Goal: Information Seeking & Learning: Learn about a topic

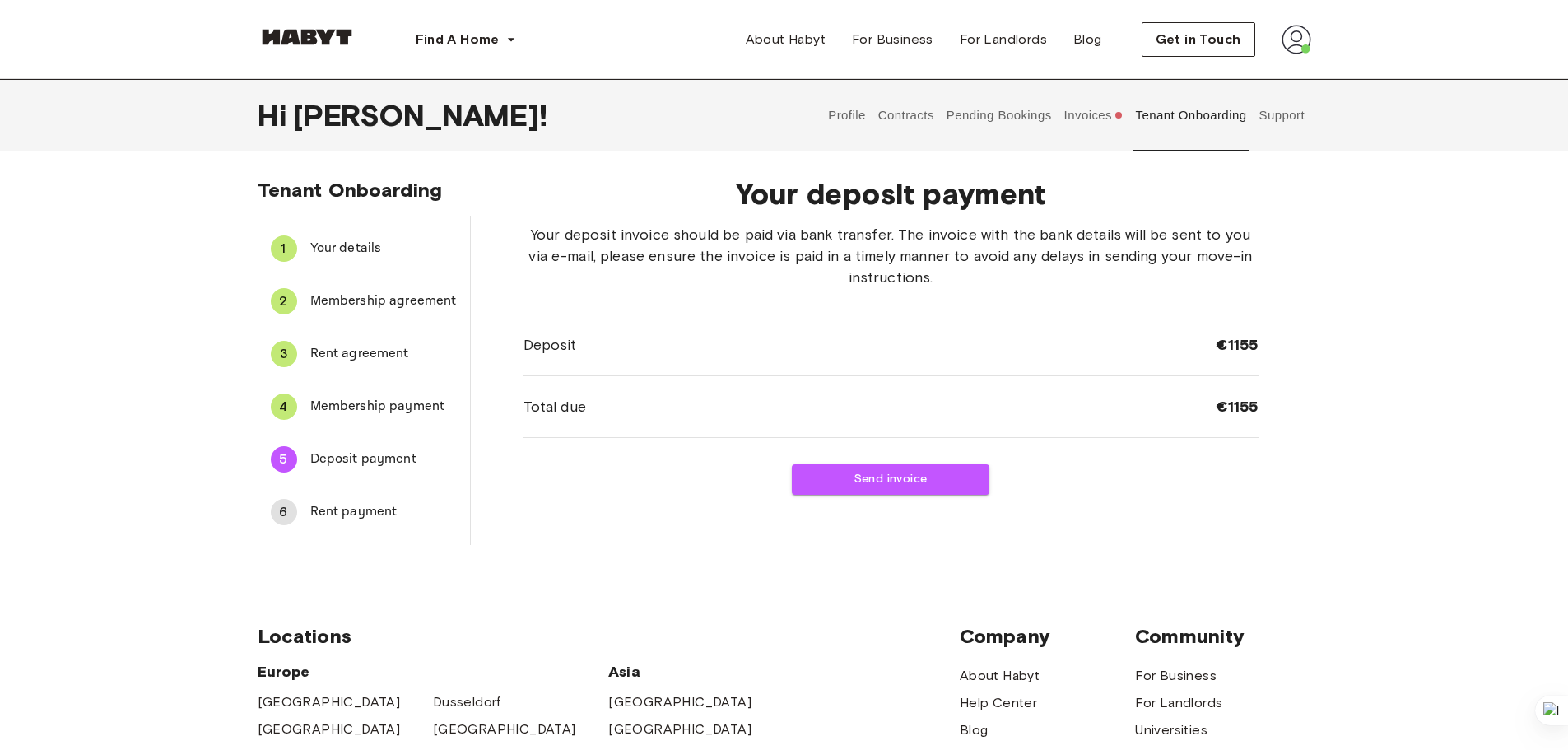
click at [839, 112] on button "Profile" at bounding box center [847, 115] width 42 height 72
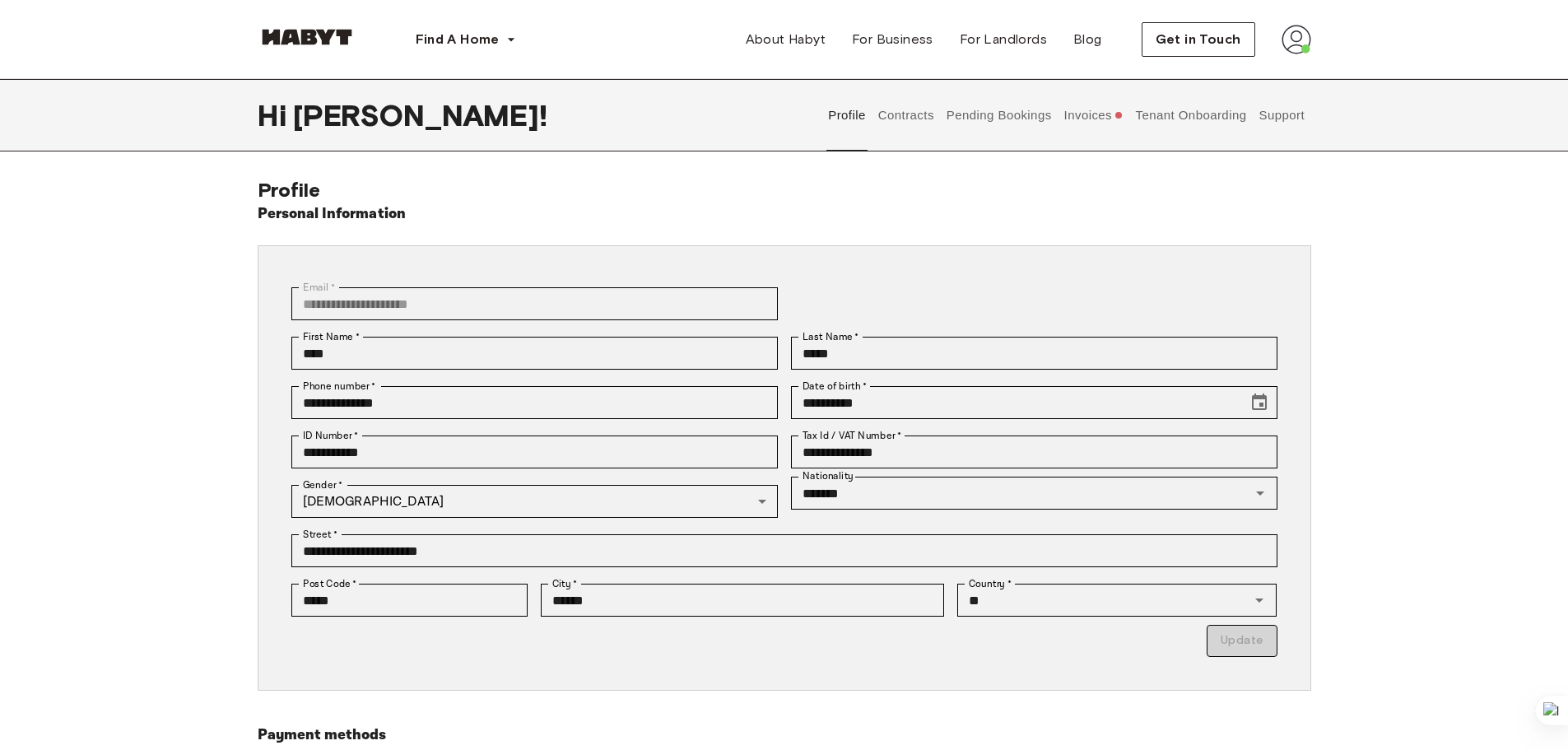
click at [897, 129] on button "Contracts" at bounding box center [906, 115] width 60 height 72
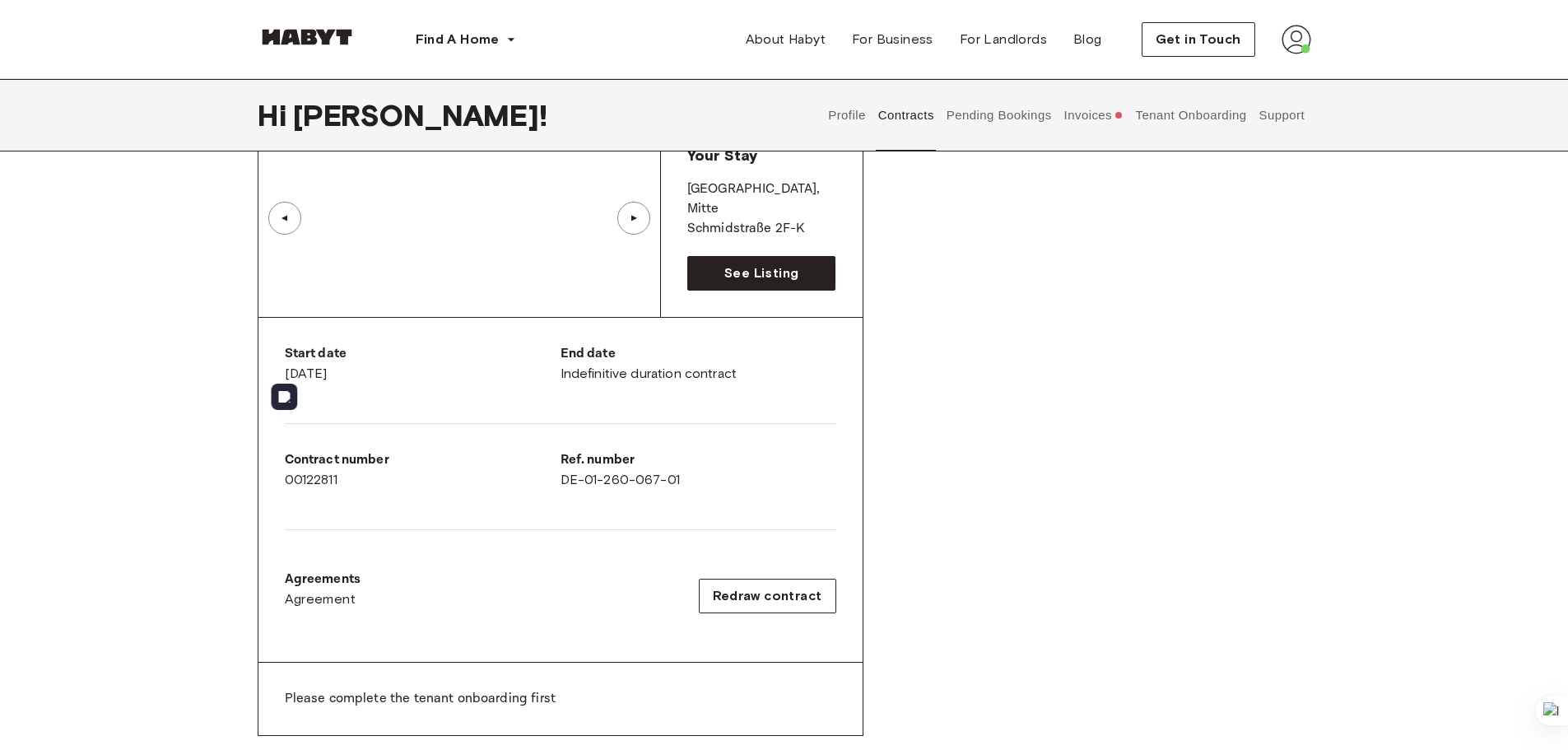
scroll to position [988, 0]
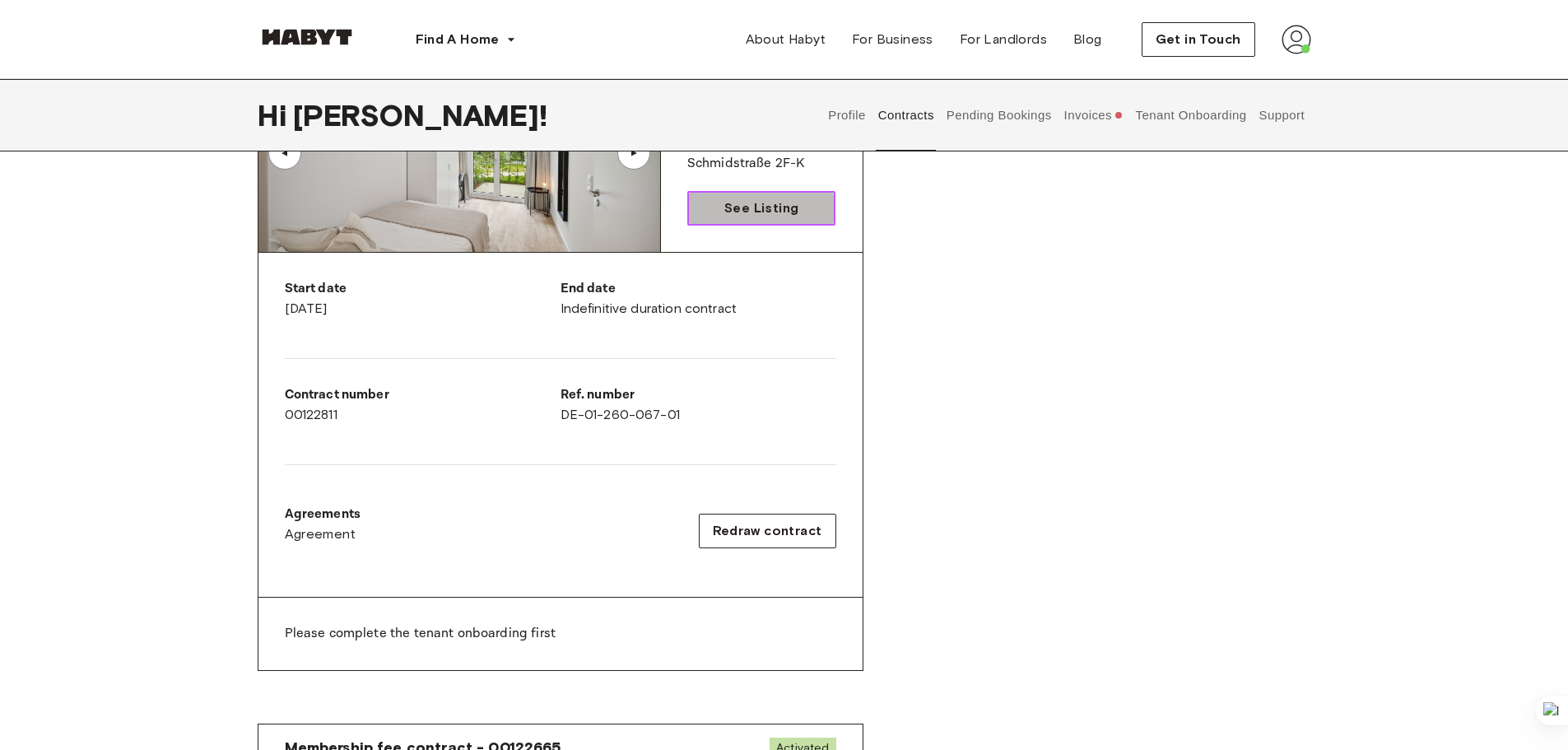
click at [724, 212] on link "See Listing" at bounding box center [761, 208] width 149 height 34
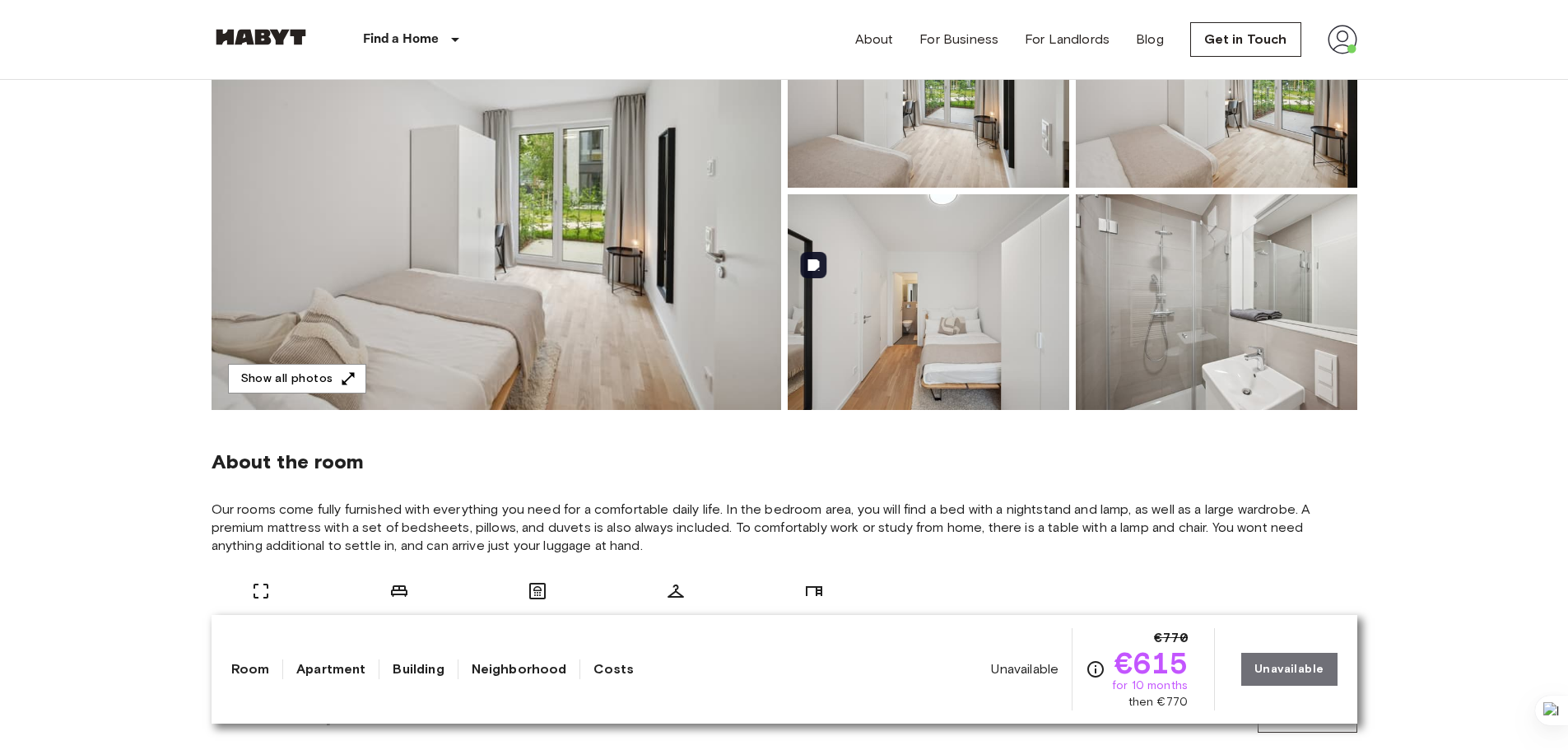
scroll to position [329, 0]
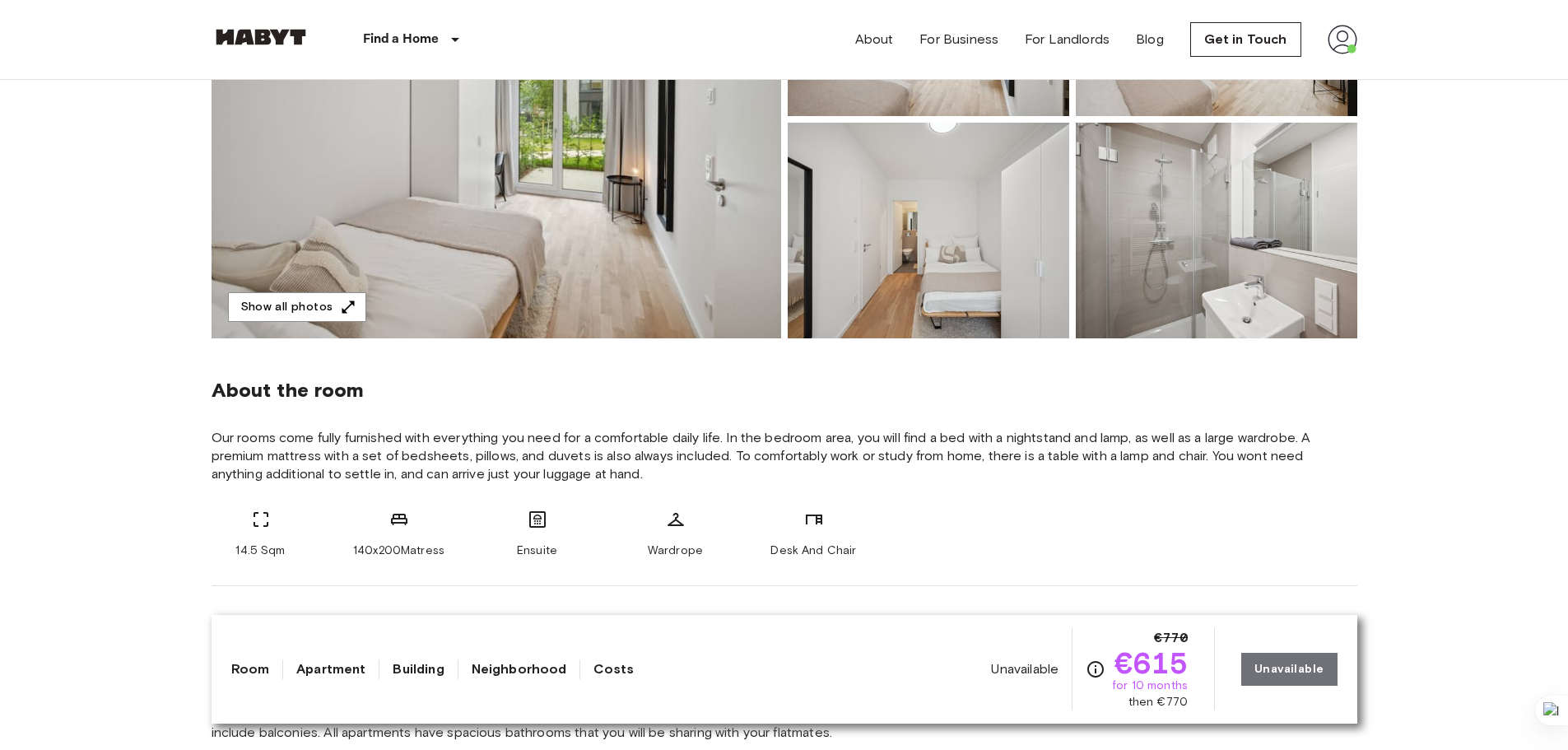
click at [545, 550] on span "Ensuite" at bounding box center [537, 551] width 40 height 17
click at [545, 549] on span "Ensuite" at bounding box center [537, 551] width 40 height 17
click at [579, 488] on div "About the room Our rooms come fully furnished with everything you need for a co…" at bounding box center [784, 462] width 1145 height 248
click at [314, 290] on img at bounding box center [496, 119] width 569 height 438
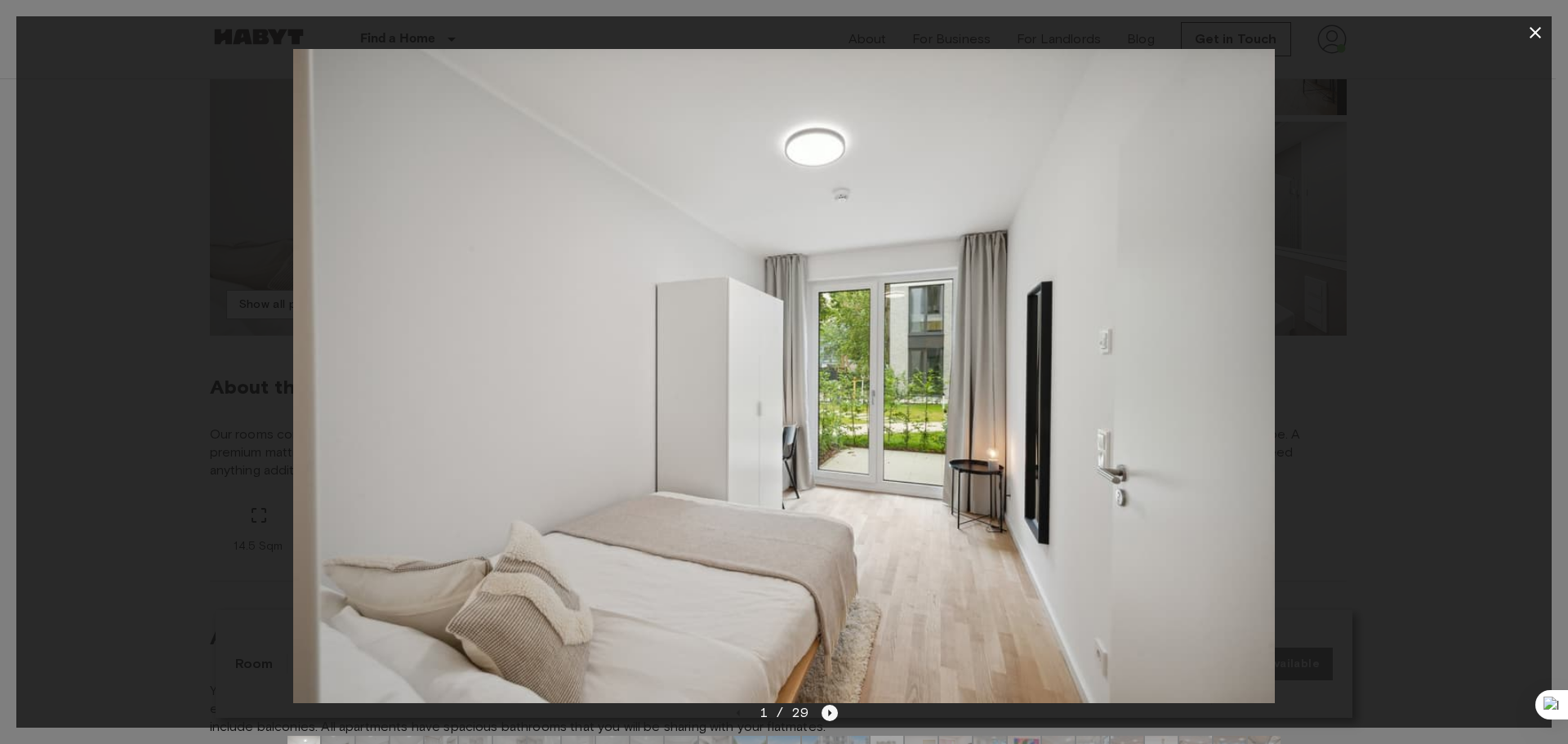
click at [829, 713] on icon "Next image" at bounding box center [830, 713] width 3 height 7
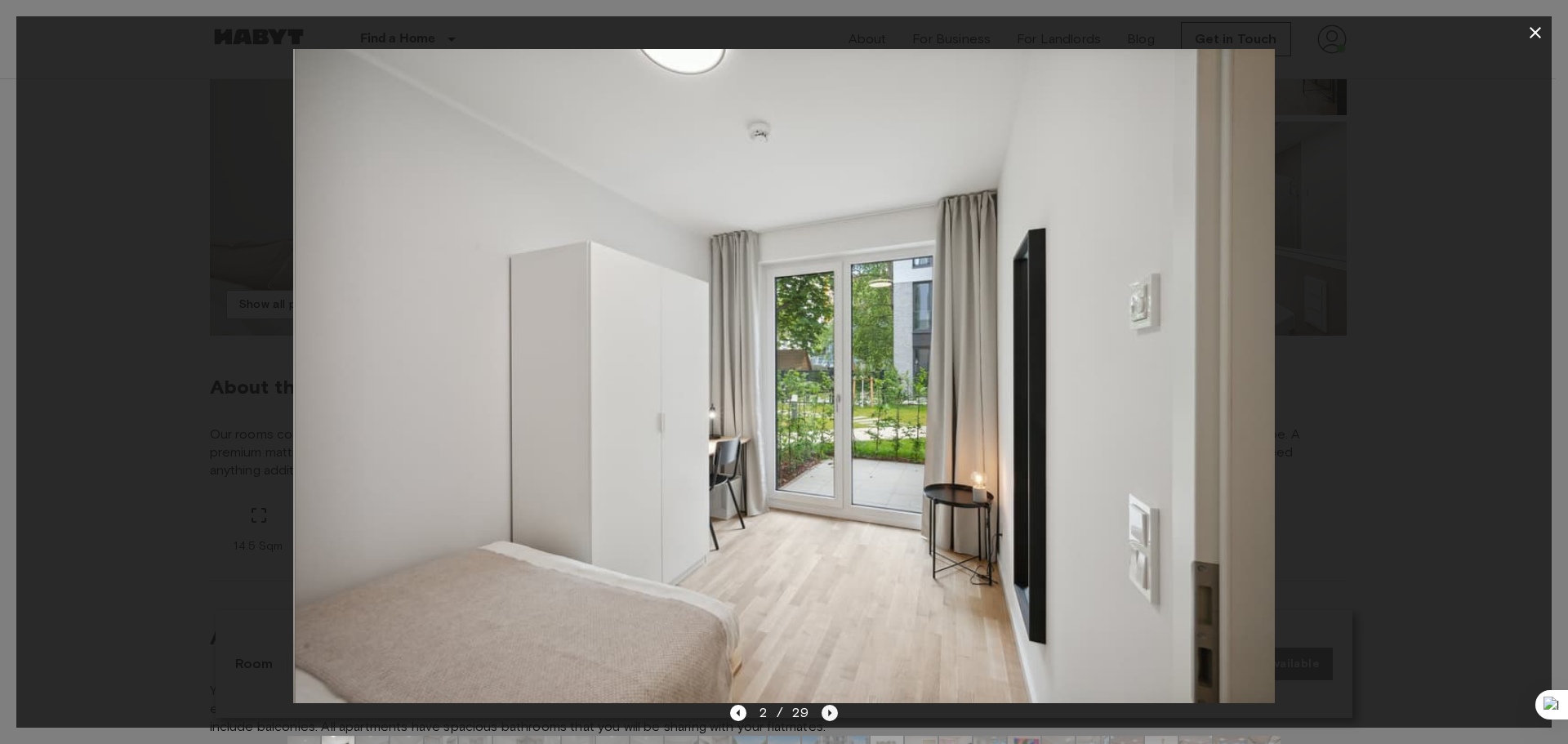
click at [829, 713] on icon "Next image" at bounding box center [830, 713] width 3 height 7
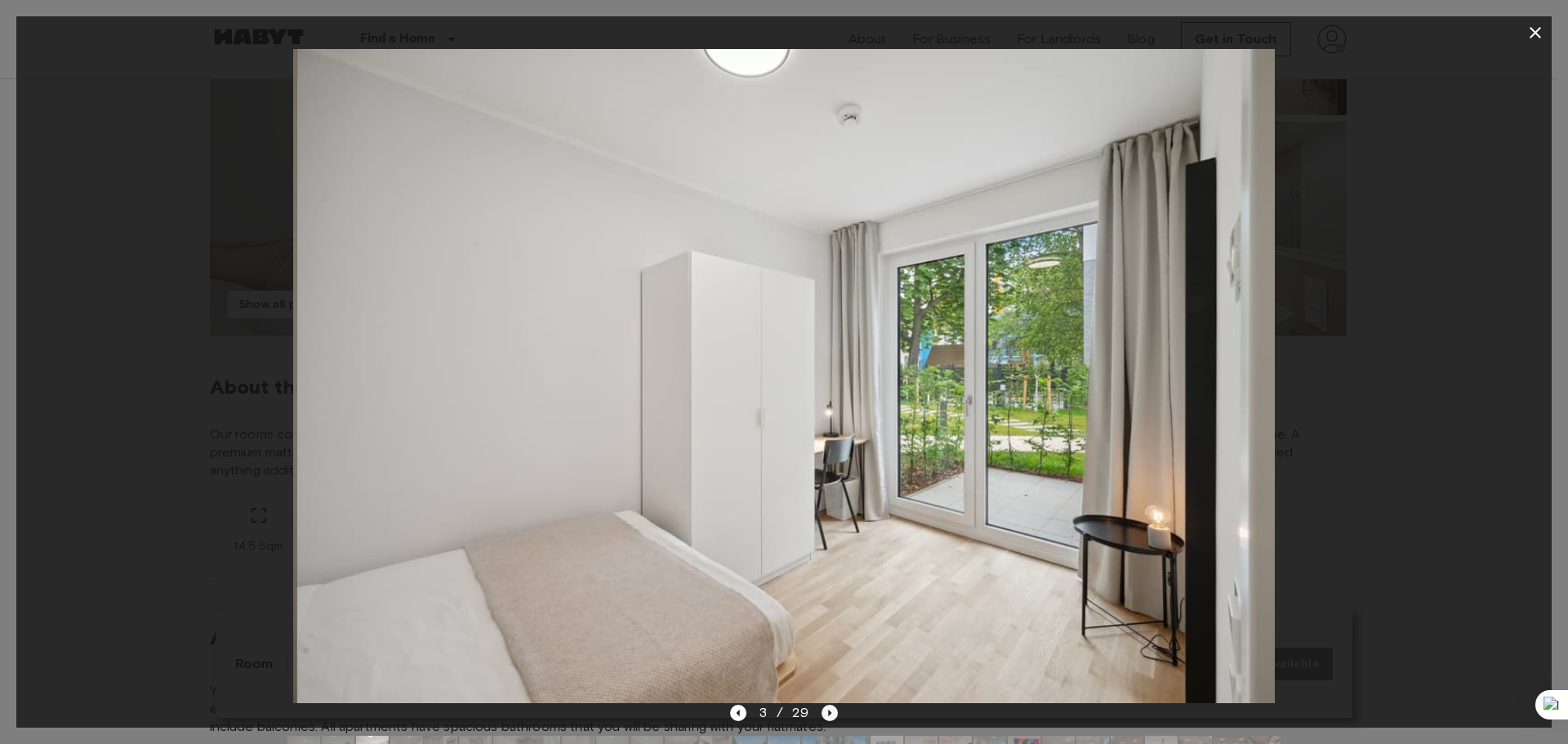
click at [829, 713] on icon "Next image" at bounding box center [830, 713] width 3 height 7
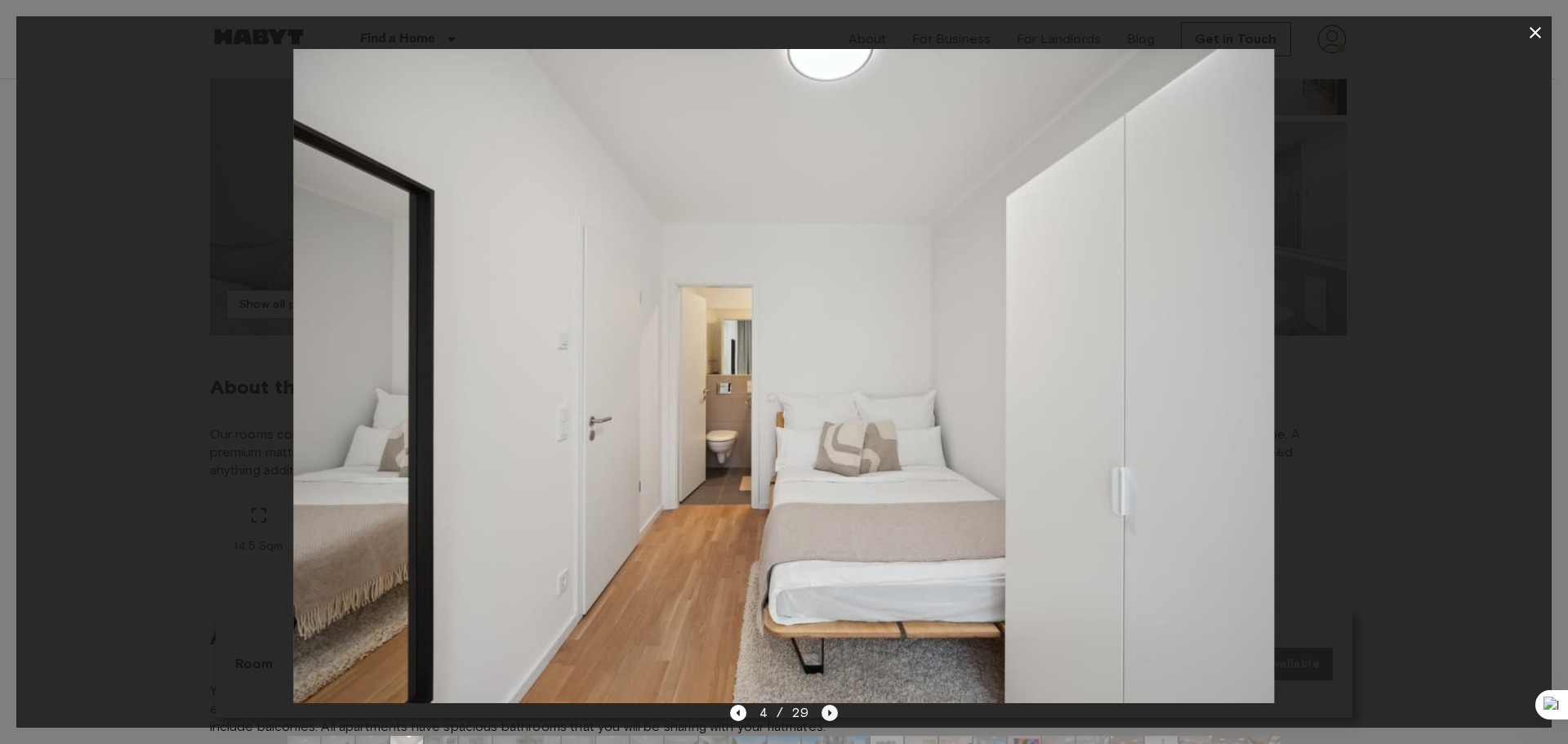
click at [829, 713] on icon "Next image" at bounding box center [830, 713] width 3 height 7
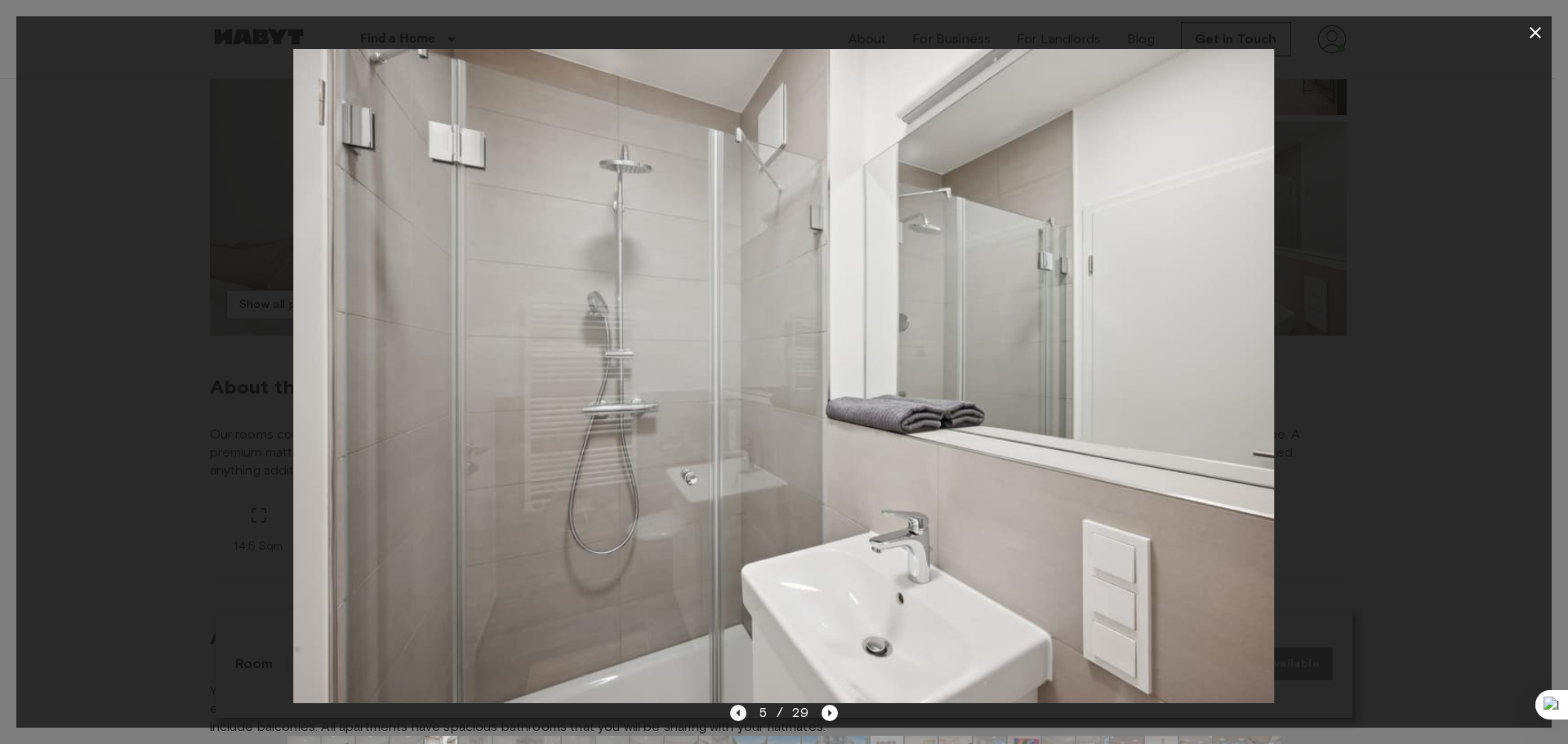
click at [746, 709] on icon "Previous image" at bounding box center [739, 713] width 17 height 17
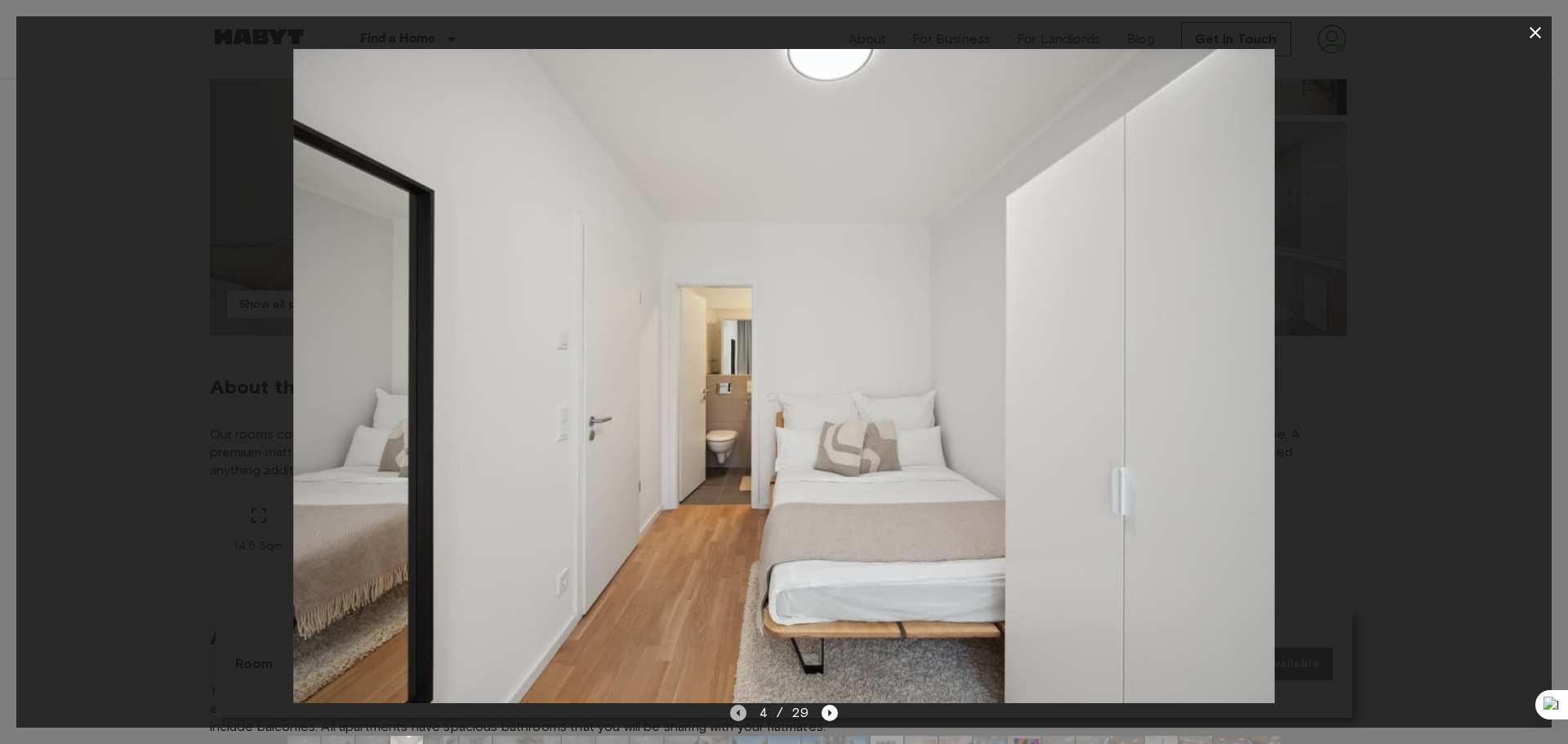
click at [746, 709] on icon "Previous image" at bounding box center [739, 713] width 17 height 17
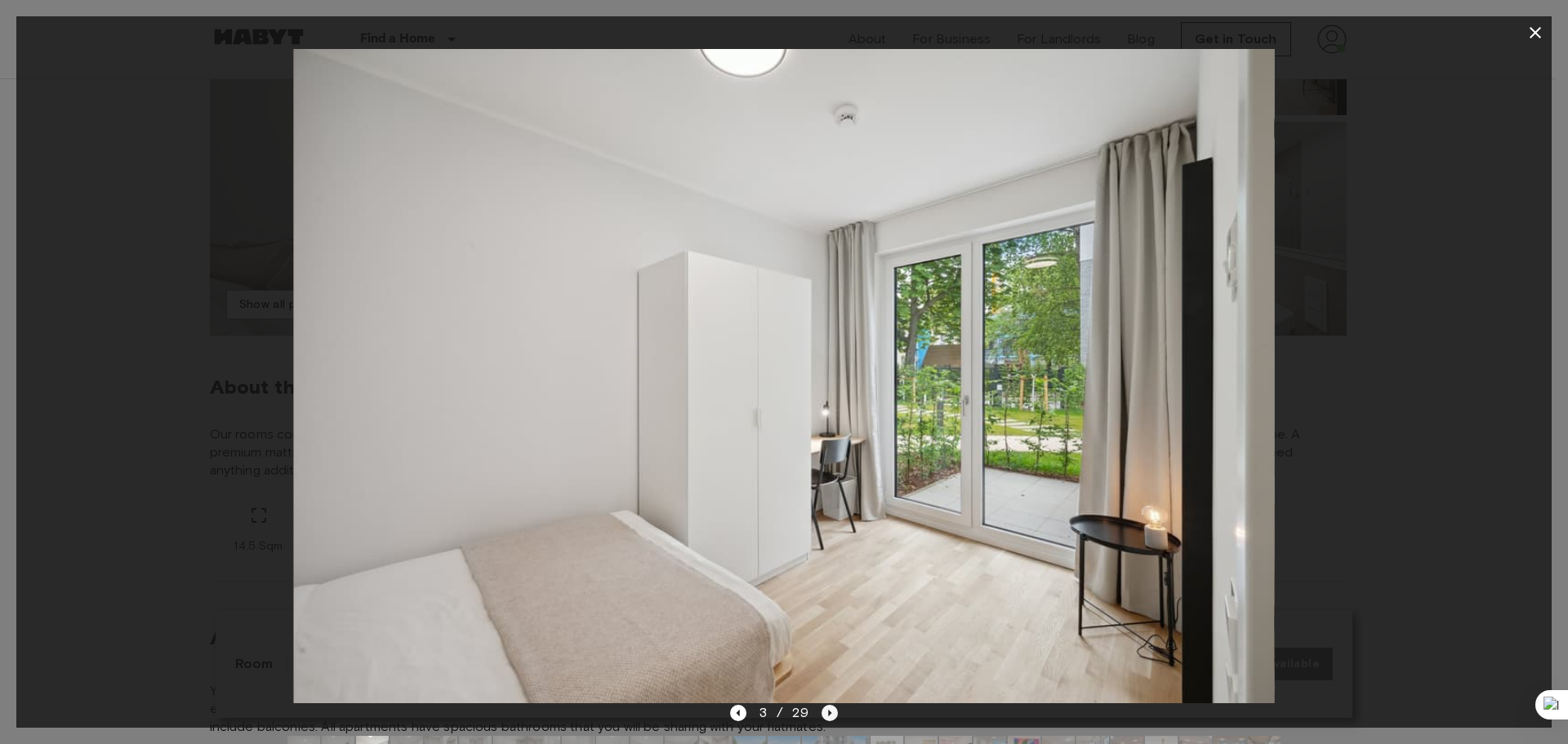
click at [835, 710] on icon "Next image" at bounding box center [829, 713] width 17 height 17
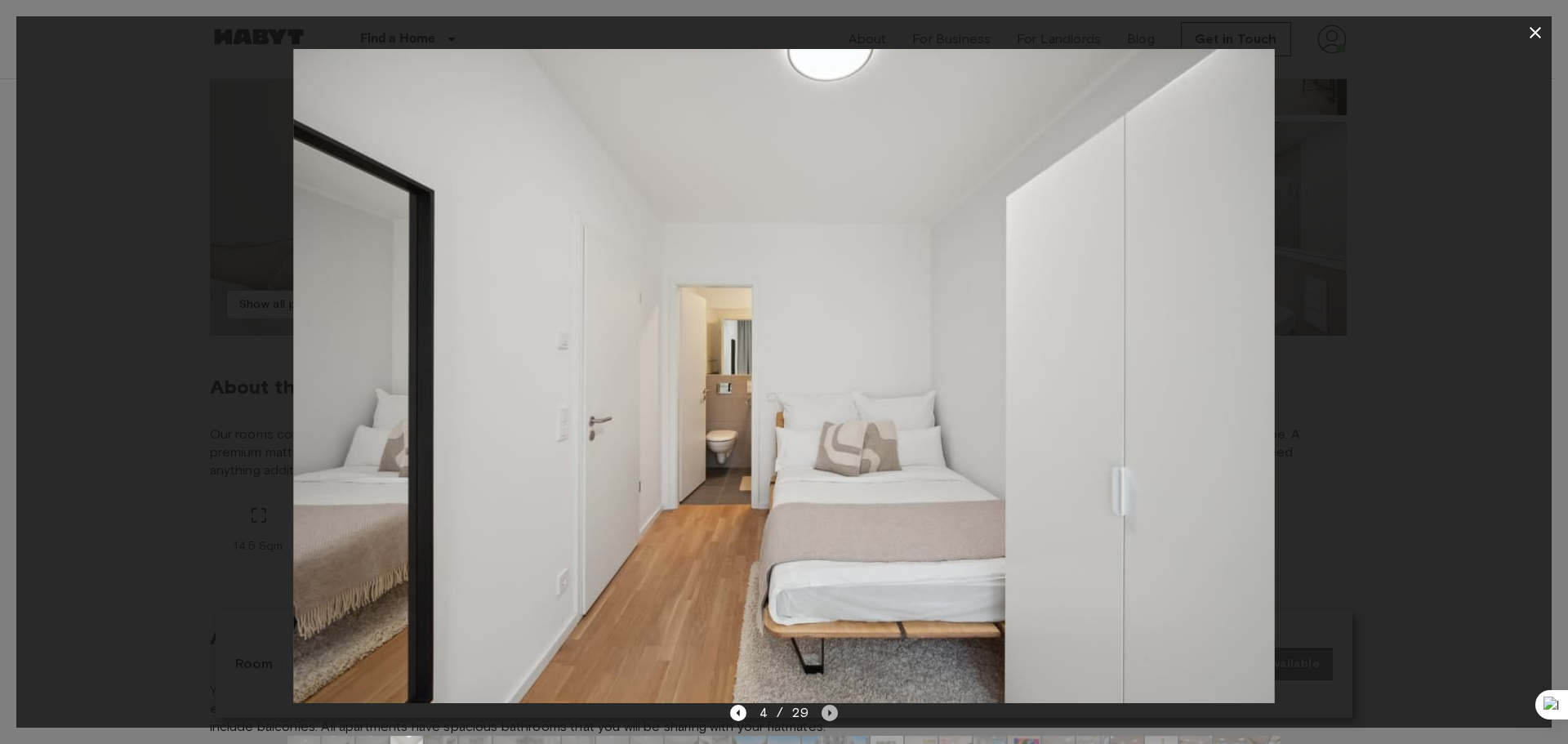
click at [835, 710] on icon "Next image" at bounding box center [829, 713] width 17 height 17
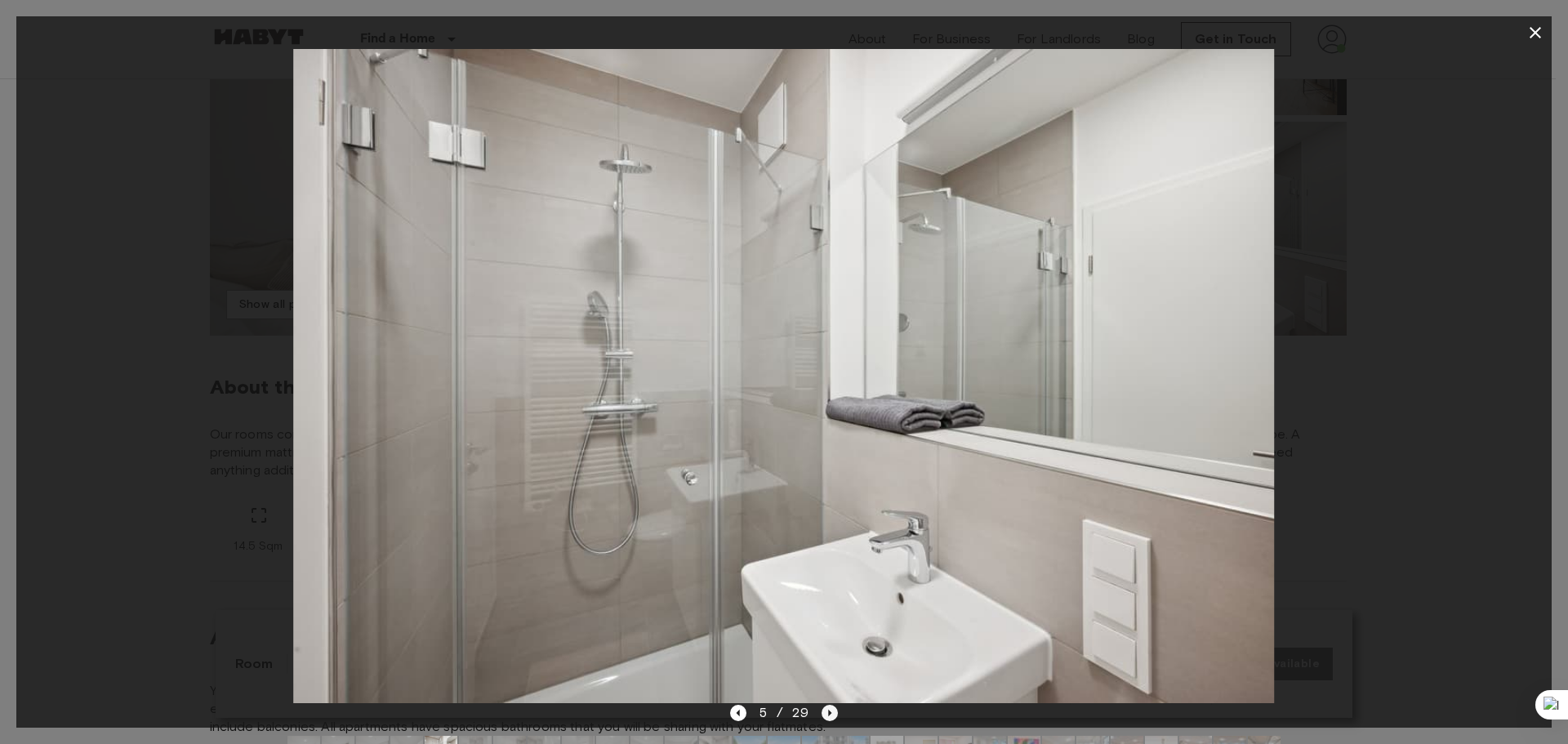
click at [835, 704] on icon "Next image" at bounding box center [829, 713] width 17 height 17
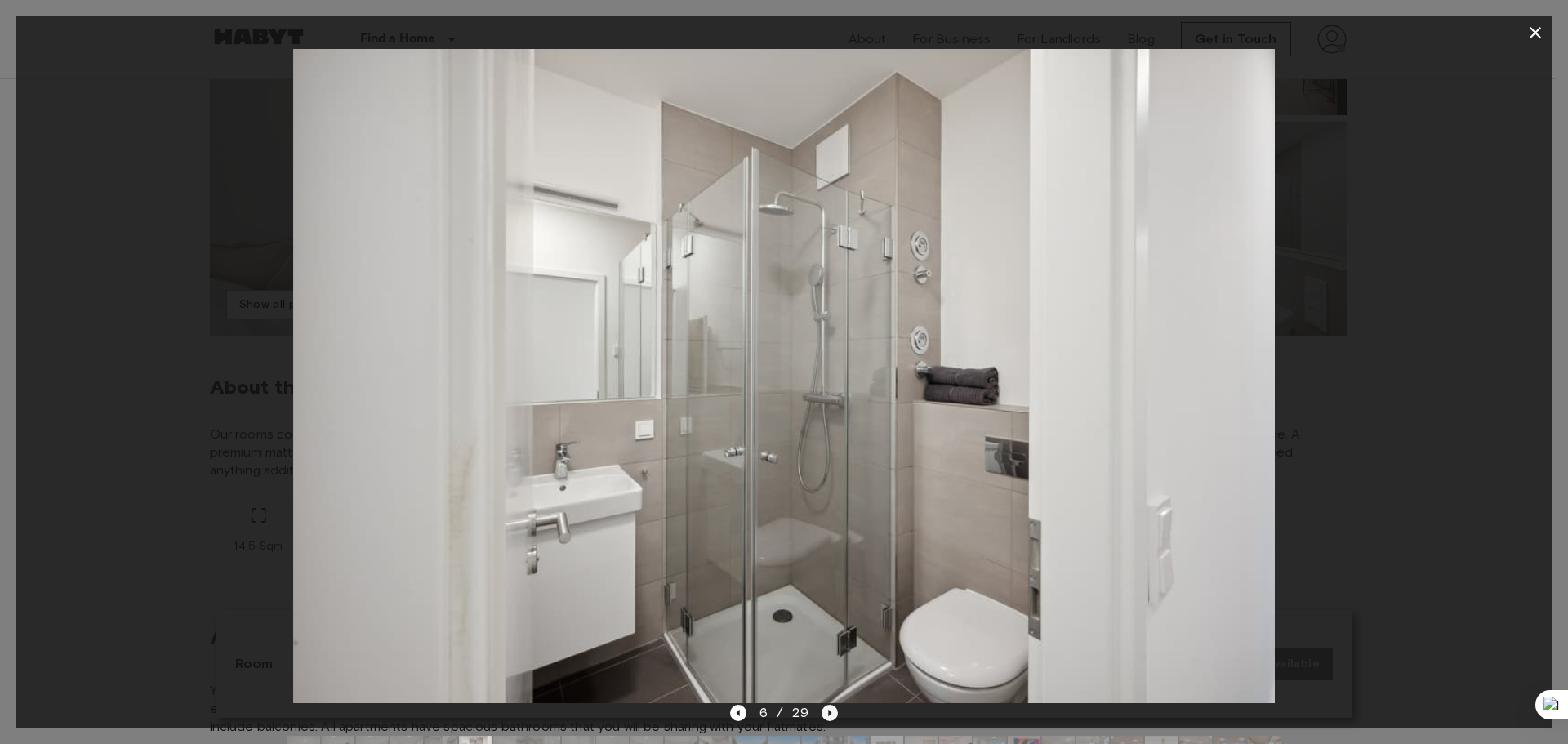
click at [829, 708] on icon "Next image" at bounding box center [829, 713] width 17 height 17
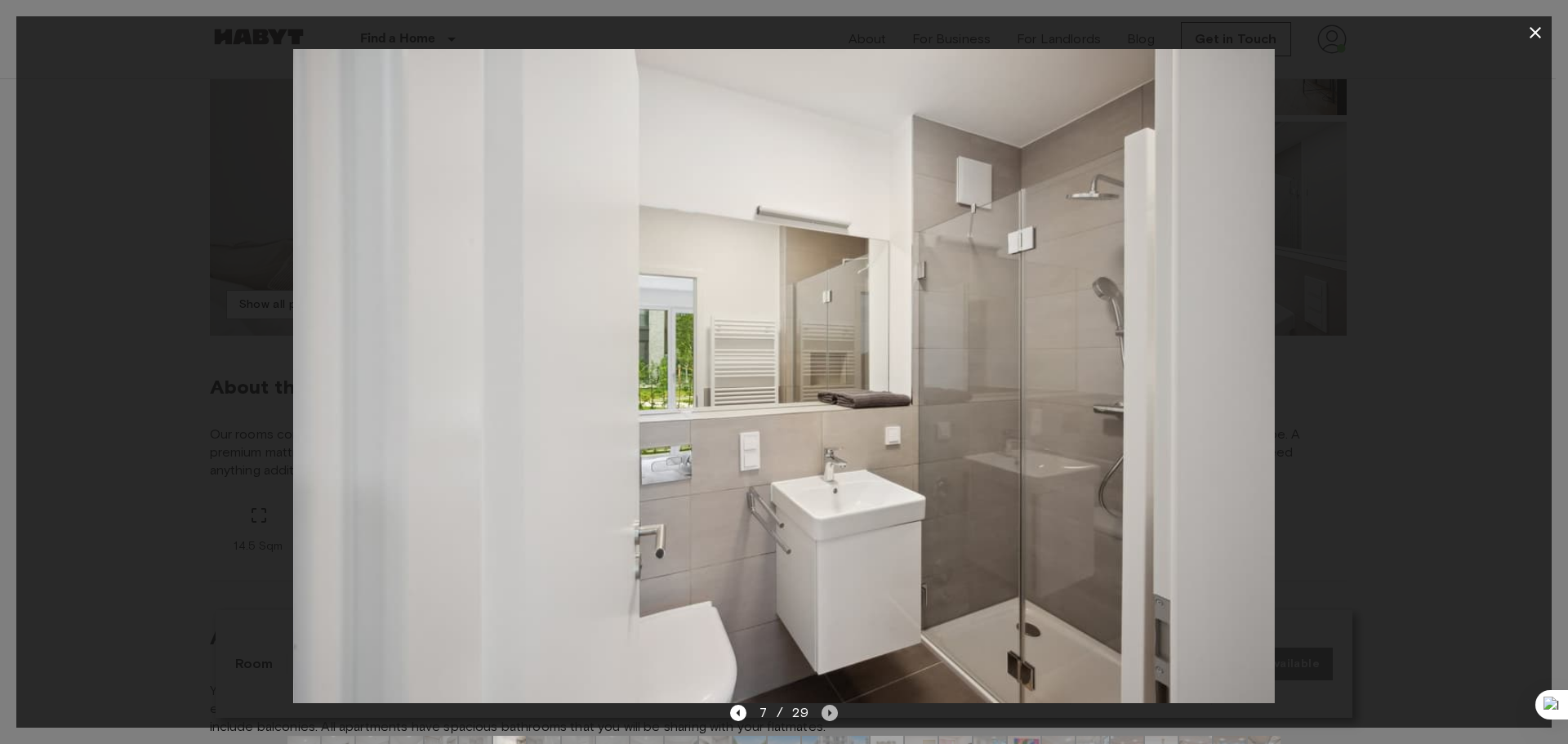
click at [832, 711] on icon "Next image" at bounding box center [829, 713] width 17 height 17
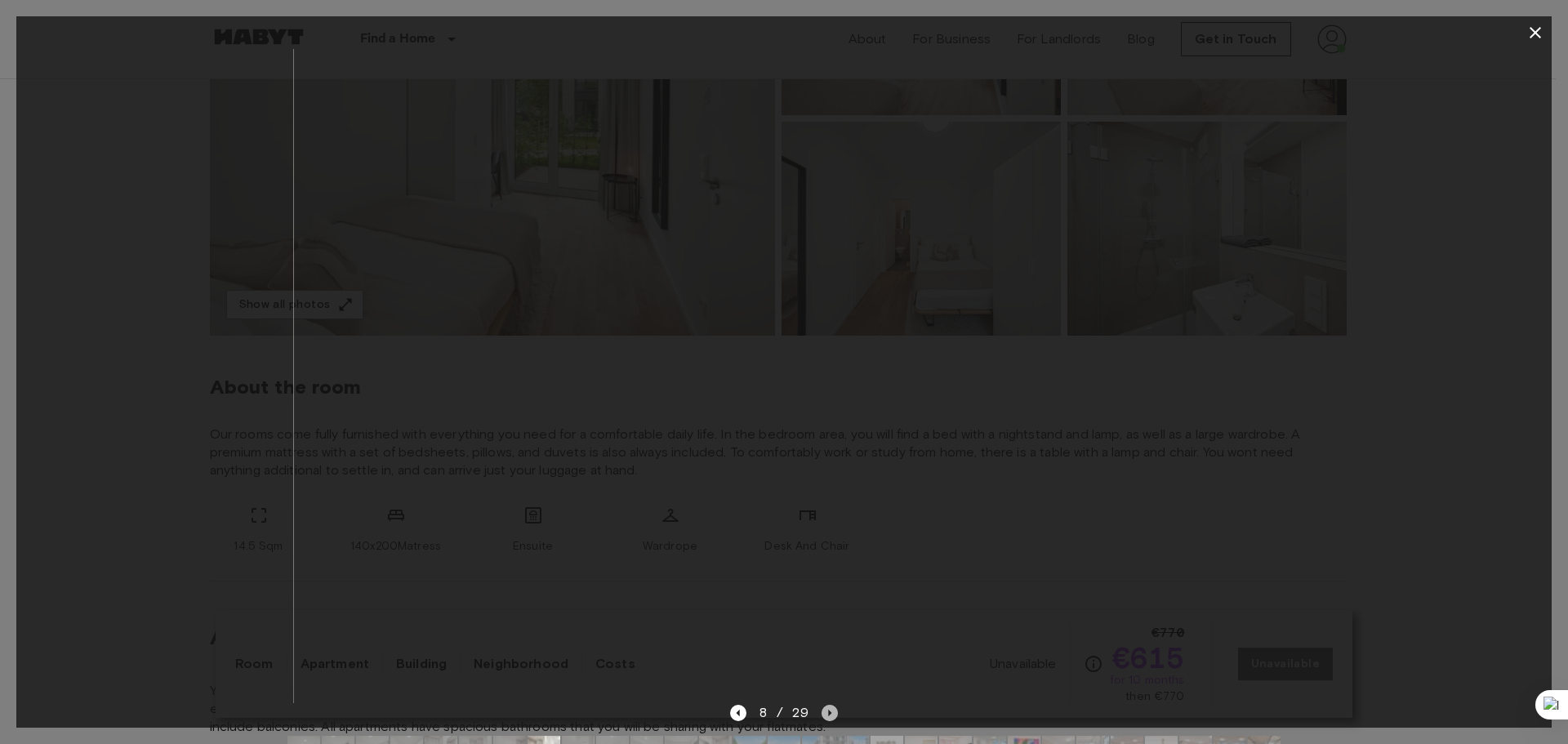
click at [832, 710] on icon "Next image" at bounding box center [829, 713] width 17 height 17
click at [832, 709] on icon "Next image" at bounding box center [829, 713] width 17 height 17
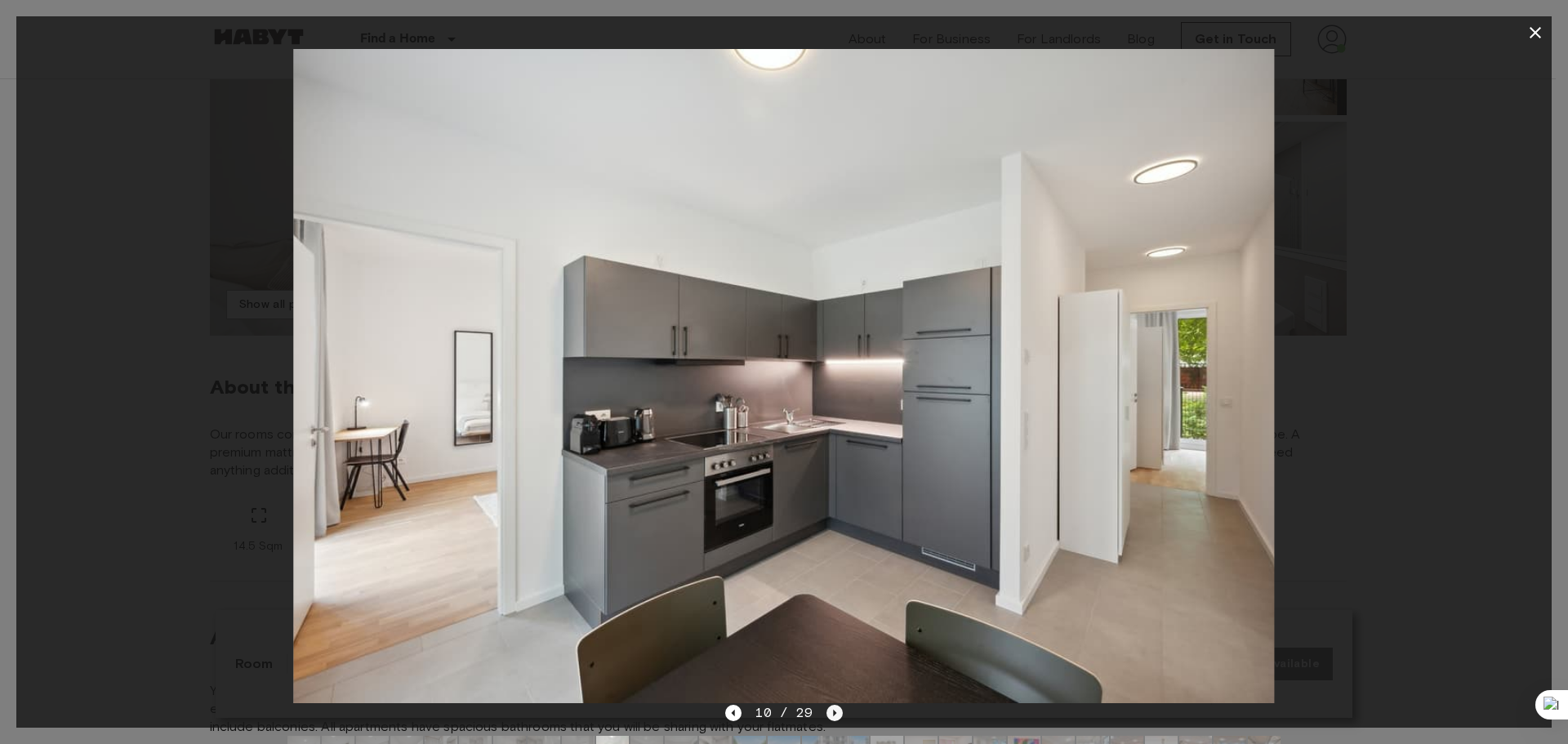
click at [832, 708] on icon "Next image" at bounding box center [834, 713] width 17 height 17
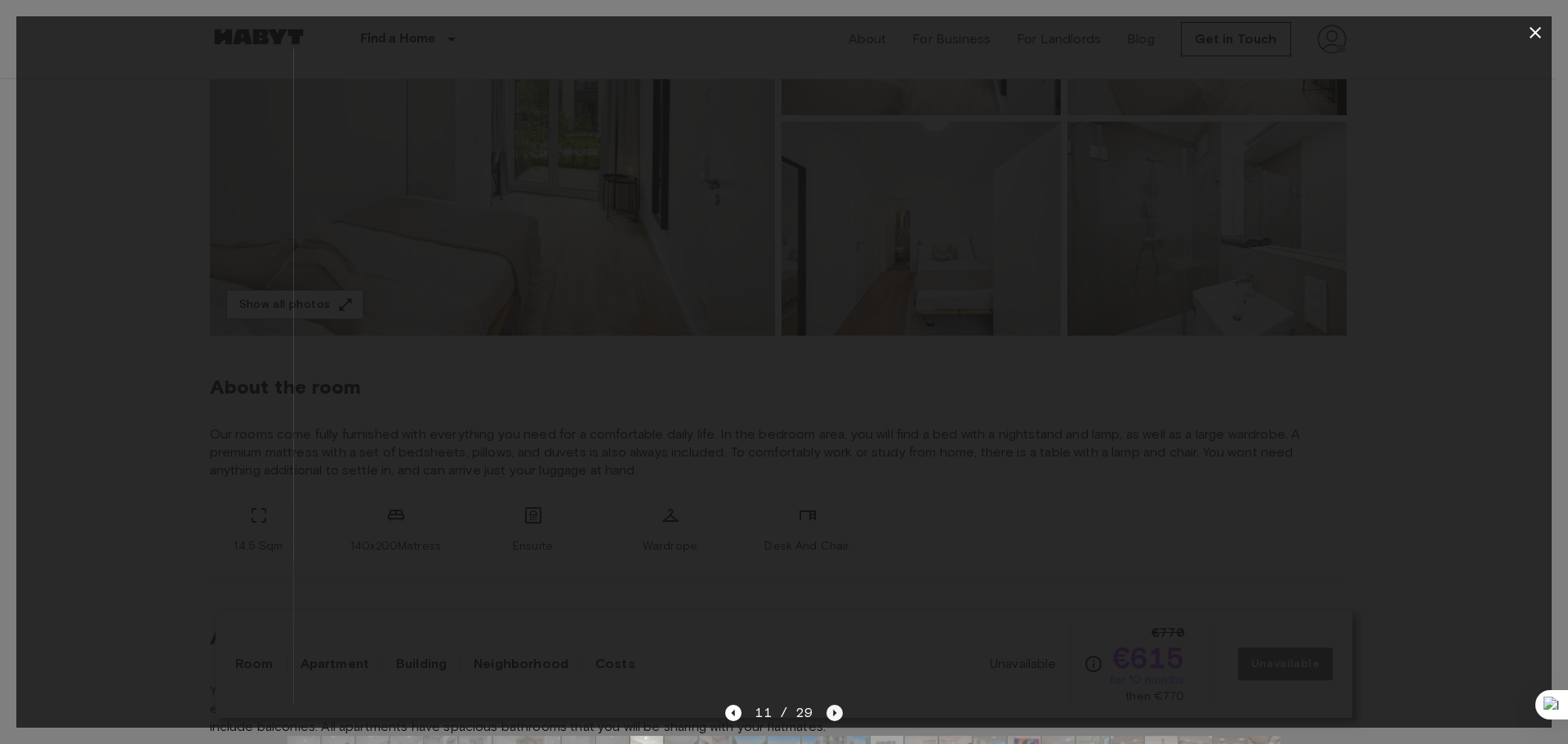
click at [832, 708] on icon "Next image" at bounding box center [834, 713] width 17 height 17
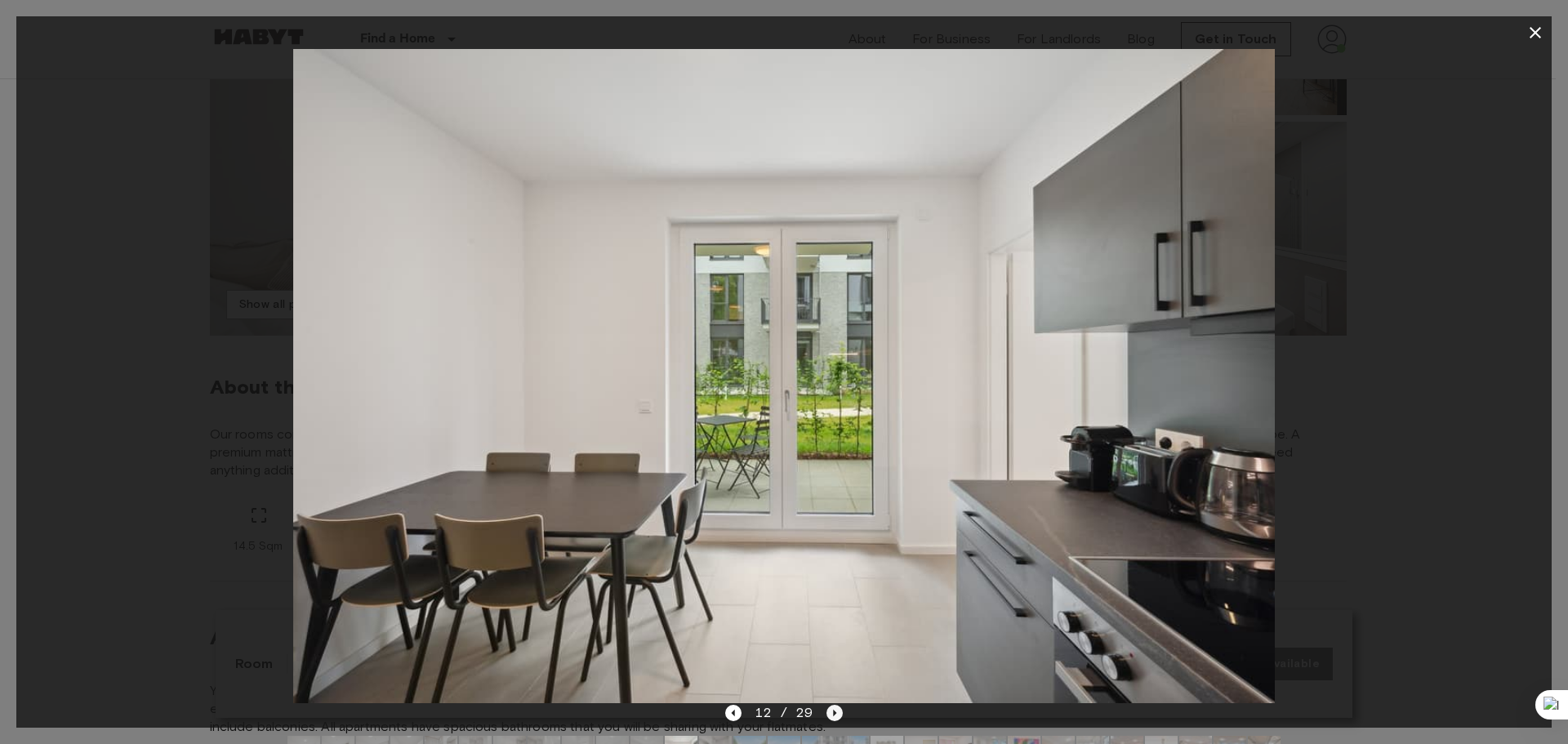
click at [832, 708] on icon "Next image" at bounding box center [834, 713] width 17 height 17
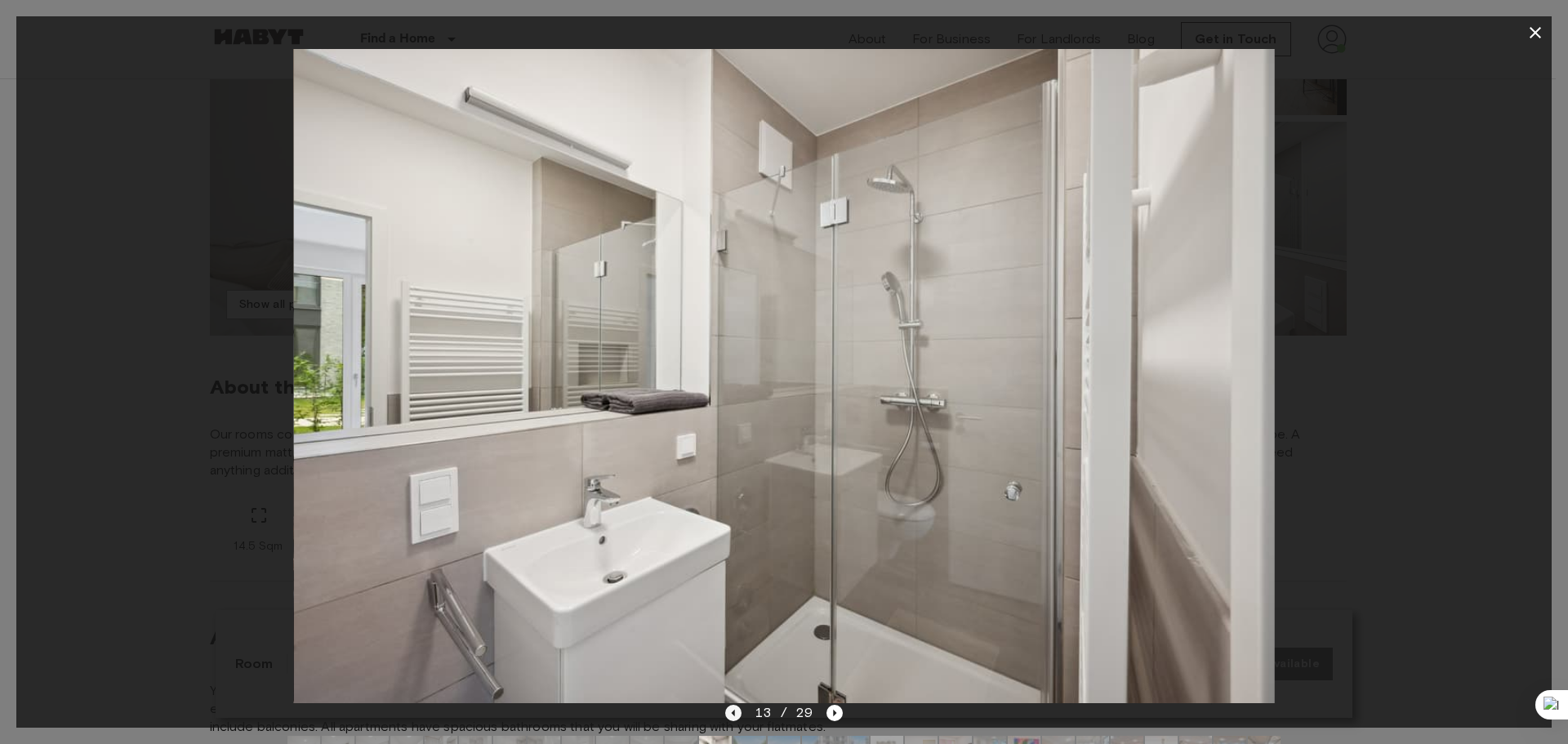
click at [729, 718] on icon "Previous image" at bounding box center [734, 713] width 17 height 17
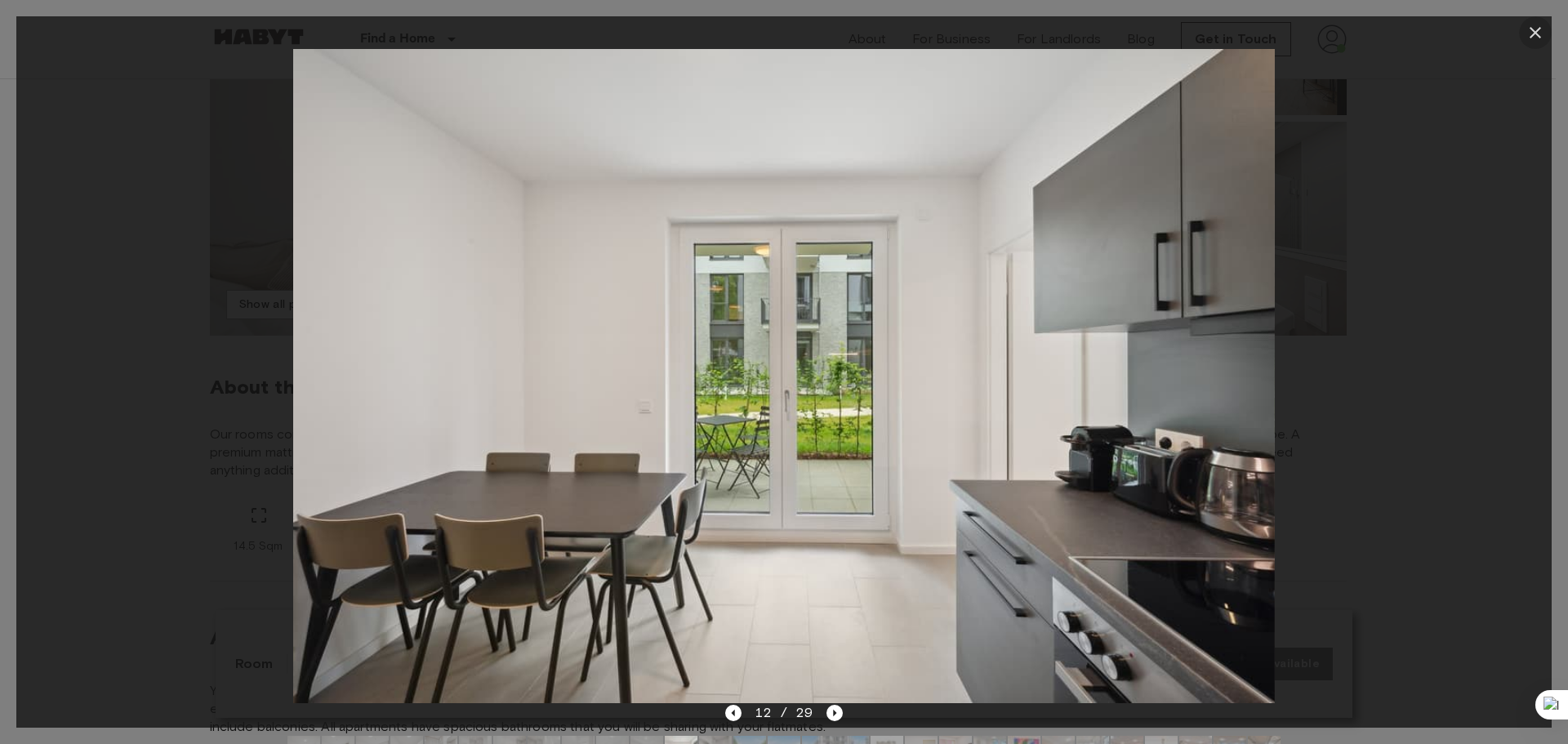
click at [1538, 29] on icon "button" at bounding box center [1535, 33] width 12 height 12
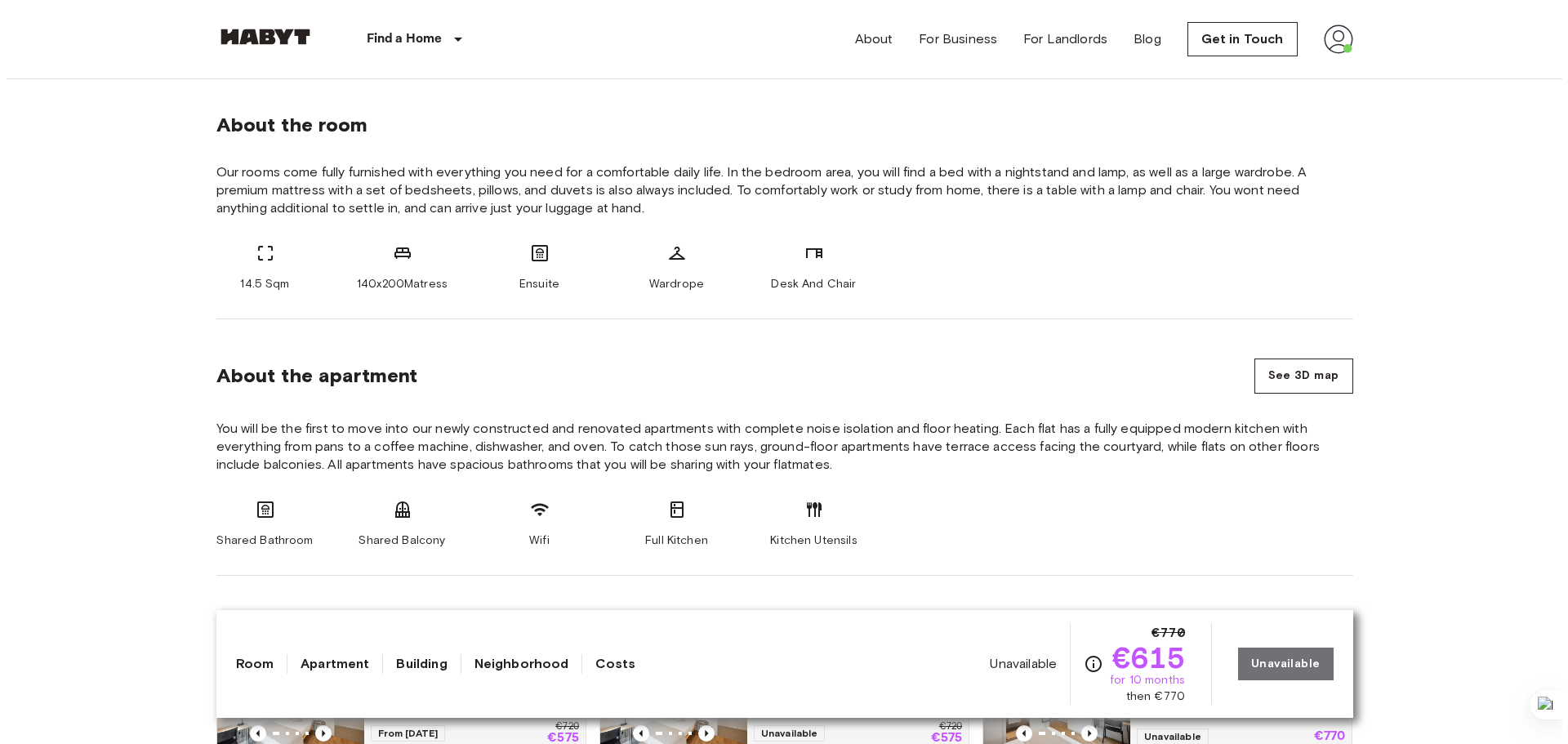
scroll to position [571, 0]
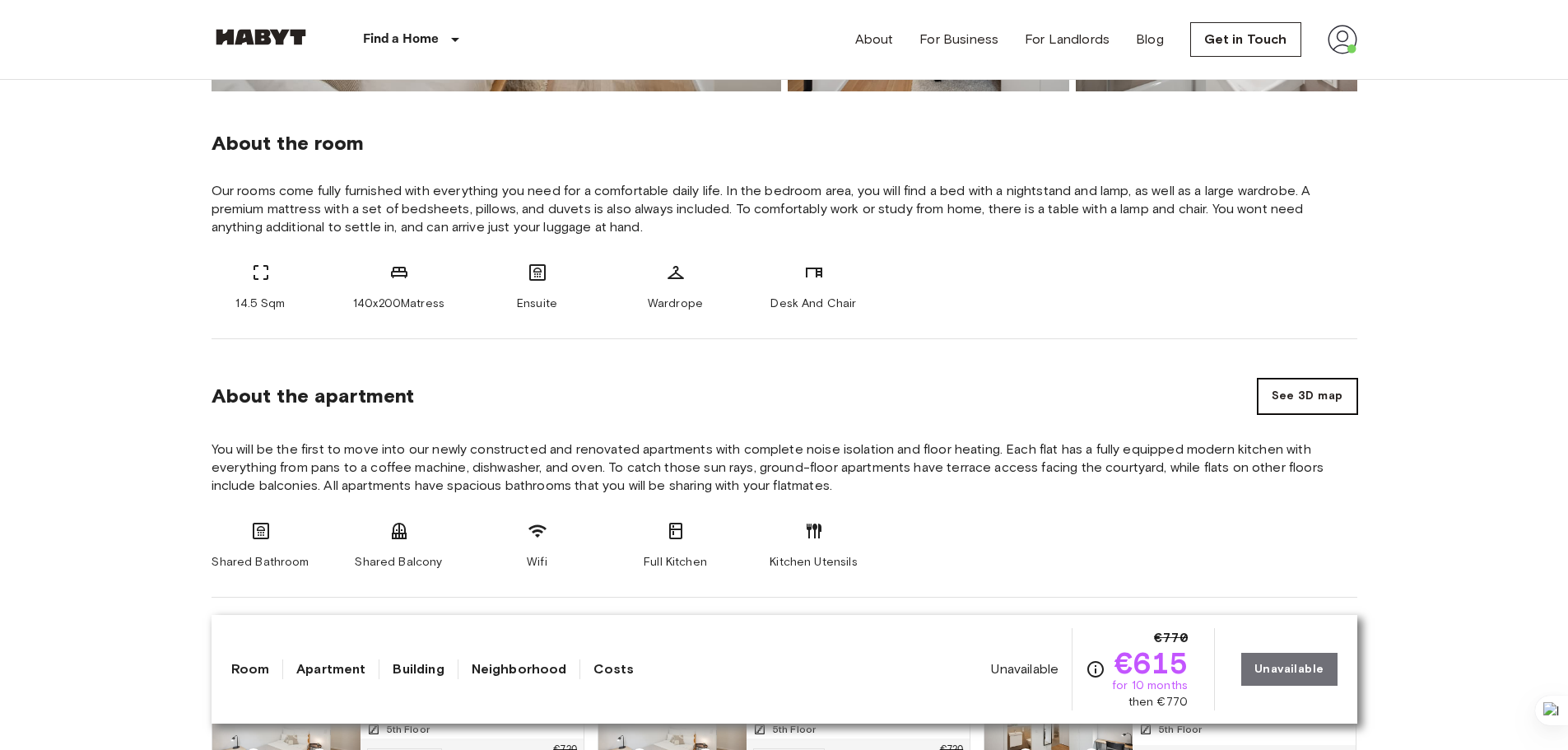
click at [1297, 398] on button "See 3D map" at bounding box center [1307, 396] width 99 height 35
